Goal: Navigation & Orientation: Understand site structure

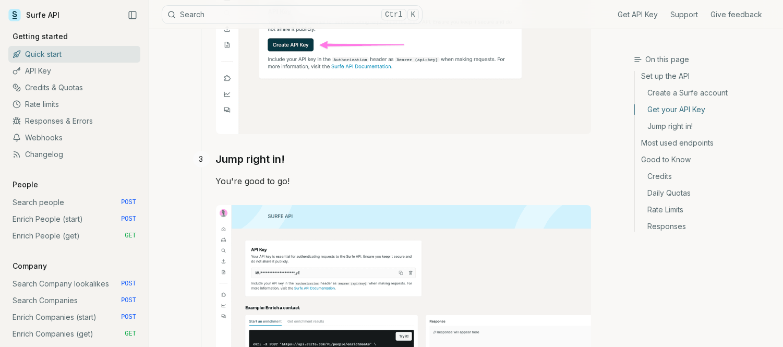
scroll to position [637, 0]
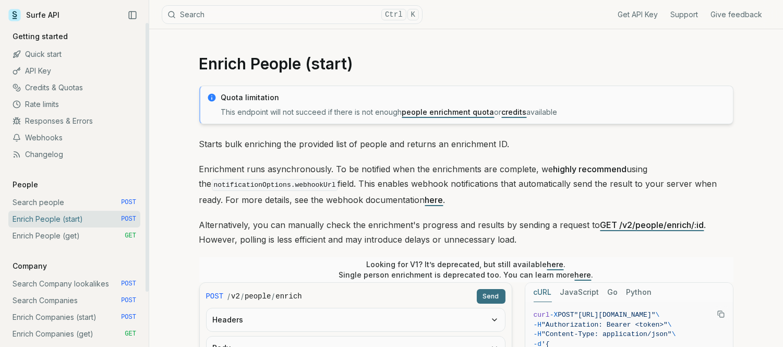
scroll to position [58, 0]
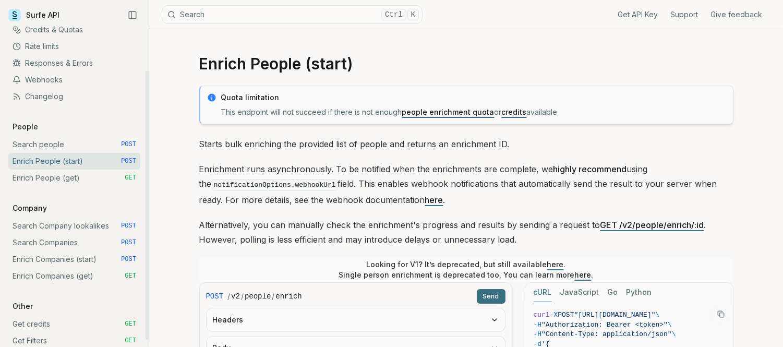
click at [79, 259] on link "Enrich Companies (start) POST" at bounding box center [74, 259] width 132 height 17
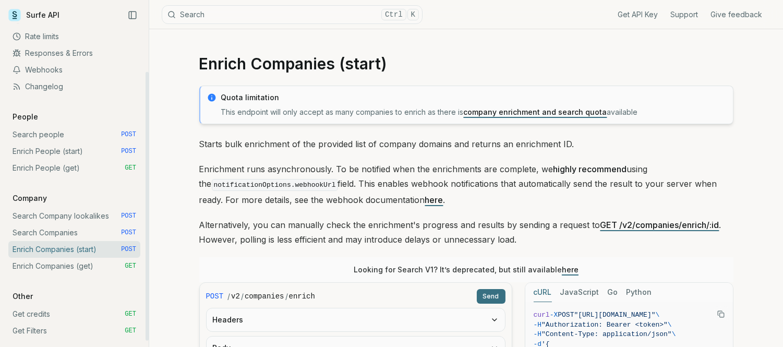
scroll to position [9, 0]
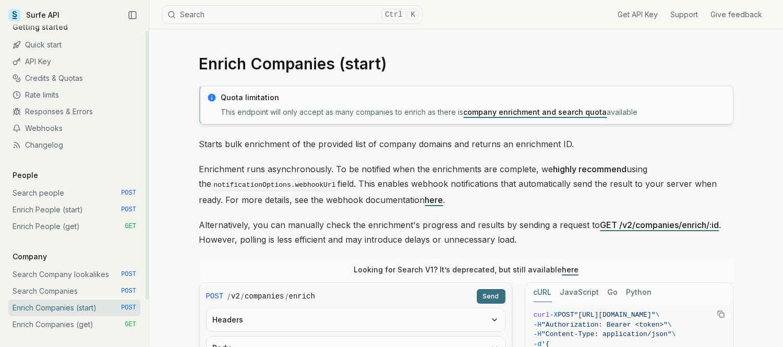
click at [49, 273] on link "Search Company lookalikes POST" at bounding box center [74, 274] width 132 height 17
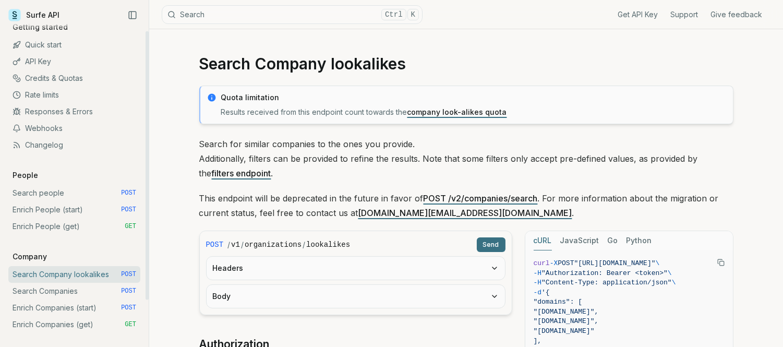
click at [47, 287] on link "Search Companies POST" at bounding box center [74, 291] width 132 height 17
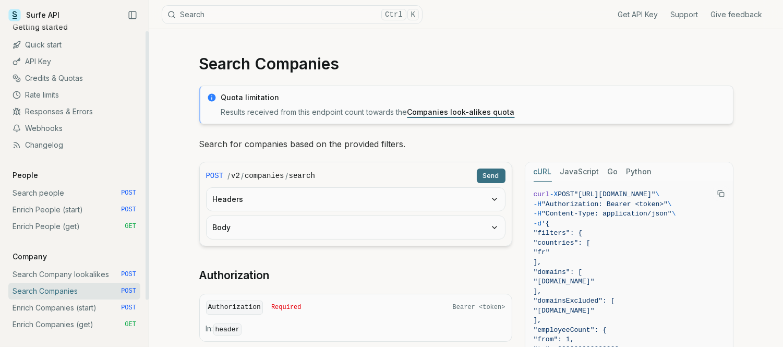
click at [74, 304] on link "Enrich Companies (start) POST" at bounding box center [74, 307] width 132 height 17
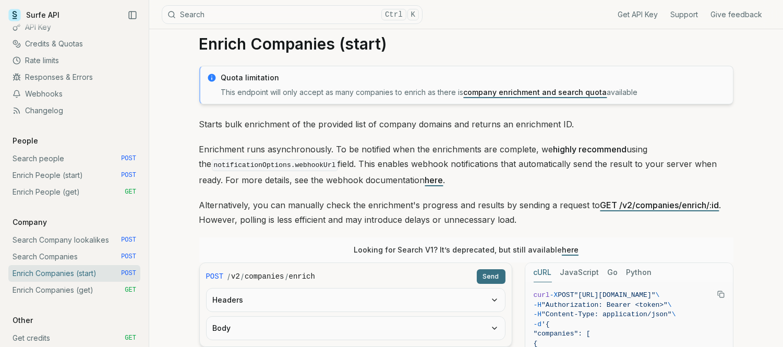
scroll to position [21, 0]
